Goal: Find specific page/section: Find specific page/section

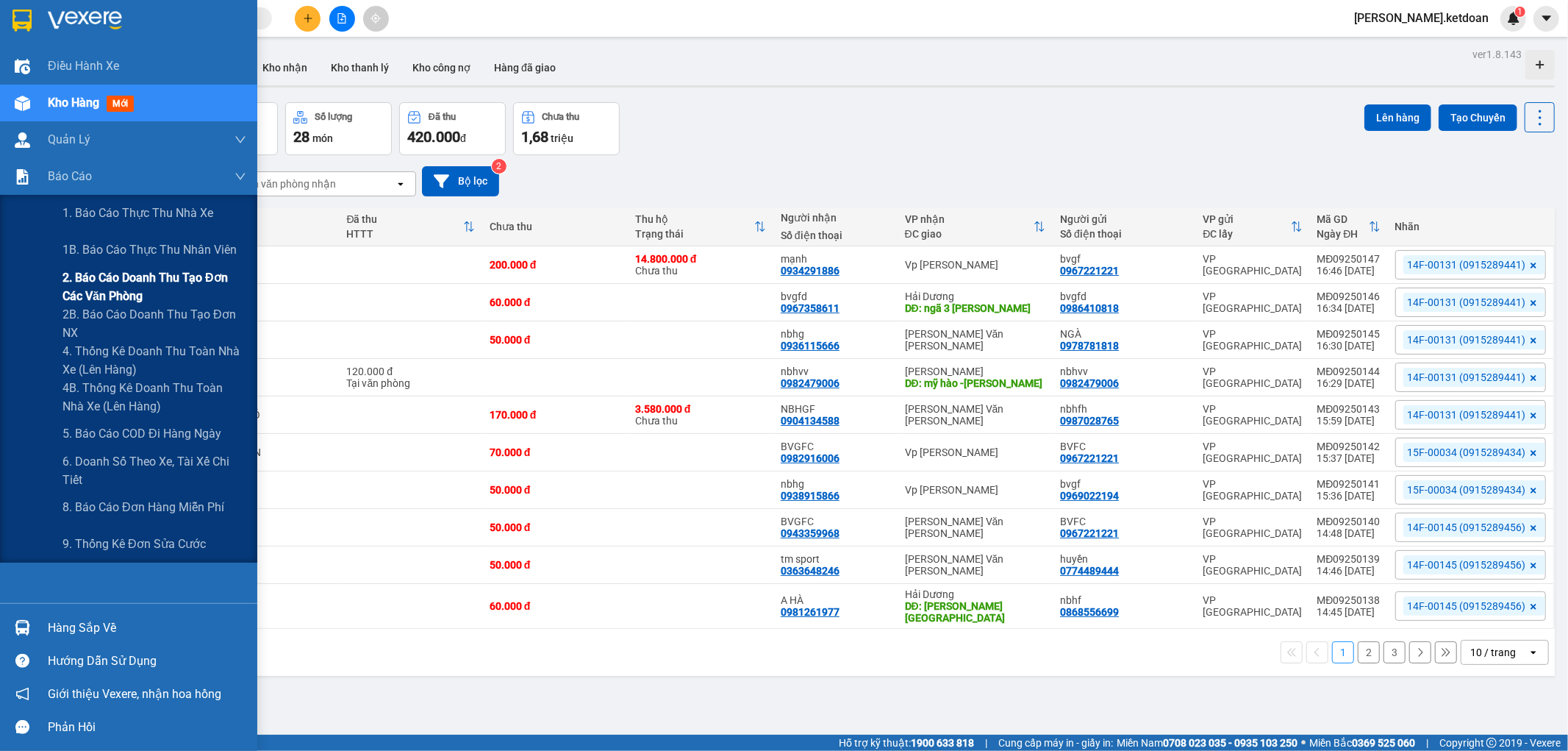
click at [171, 297] on span "2. Báo cáo doanh thu tạo đơn các văn phòng" at bounding box center [154, 287] width 184 height 37
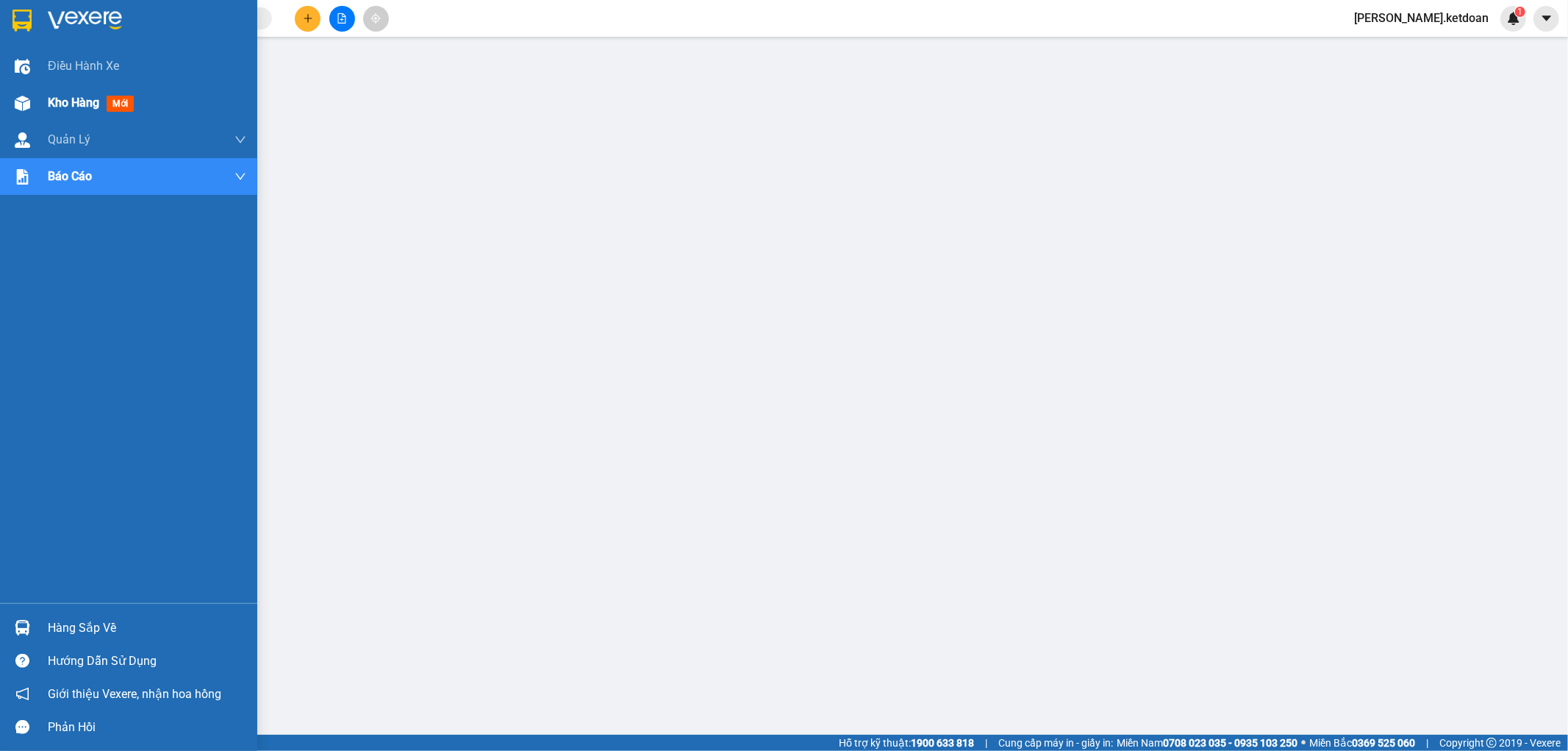
click at [27, 101] on img at bounding box center [22, 103] width 16 height 16
